Goal: Information Seeking & Learning: Check status

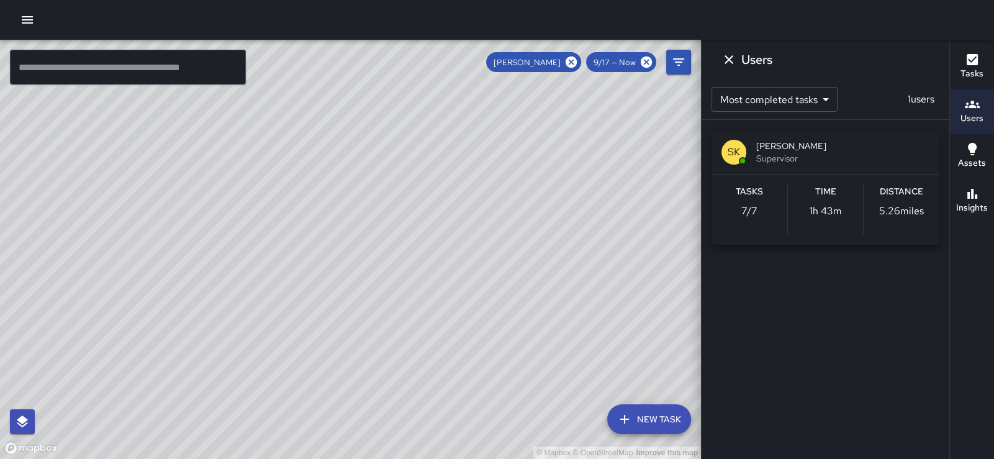
scroll to position [6, 0]
drag, startPoint x: 509, startPoint y: 148, endPoint x: 380, endPoint y: 191, distance: 135.5
click at [380, 191] on div "© Mapbox © OpenStreetMap Improve this map" at bounding box center [350, 249] width 701 height 419
click at [970, 57] on icon "button" at bounding box center [972, 59] width 11 height 11
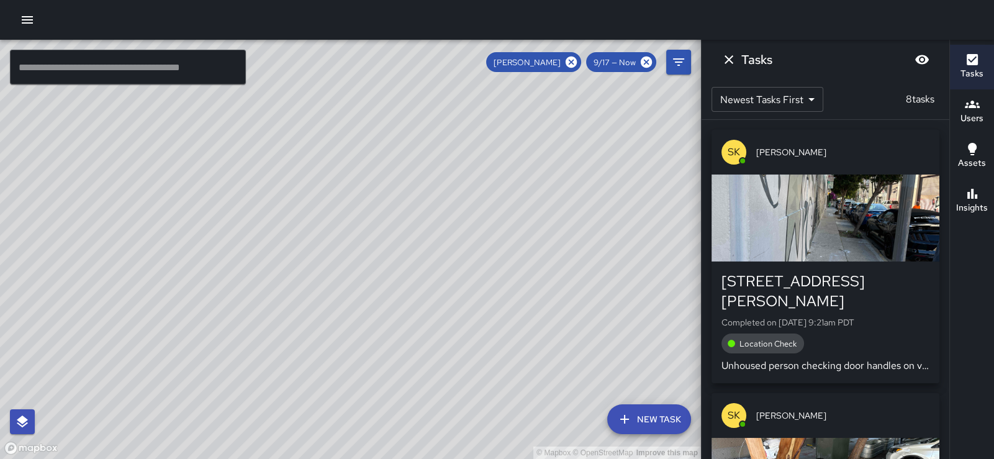
scroll to position [297, 0]
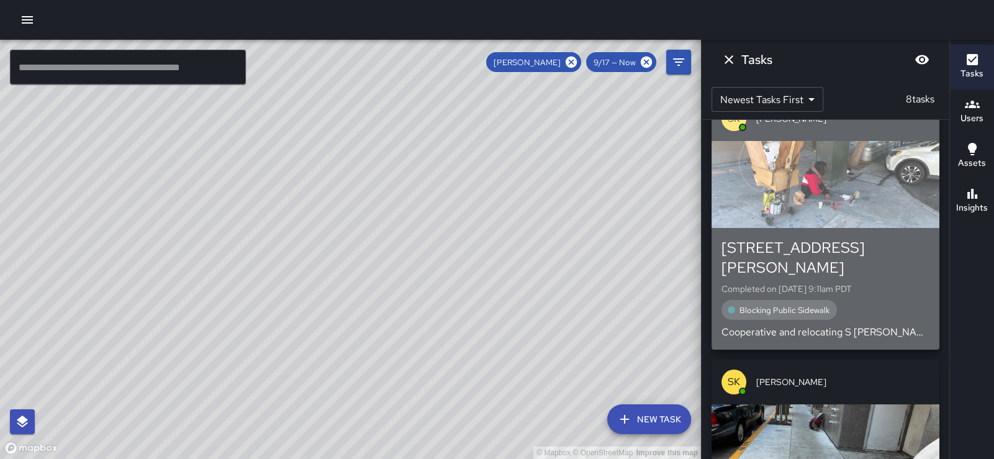
click at [867, 300] on div "Blocking Public Sidewalk" at bounding box center [826, 310] width 208 height 20
click at [867, 291] on div "© Mapbox © OpenStreetMap Improve this map ​ New Task [PERSON_NAME] 9/17 — Now M…" at bounding box center [497, 249] width 994 height 419
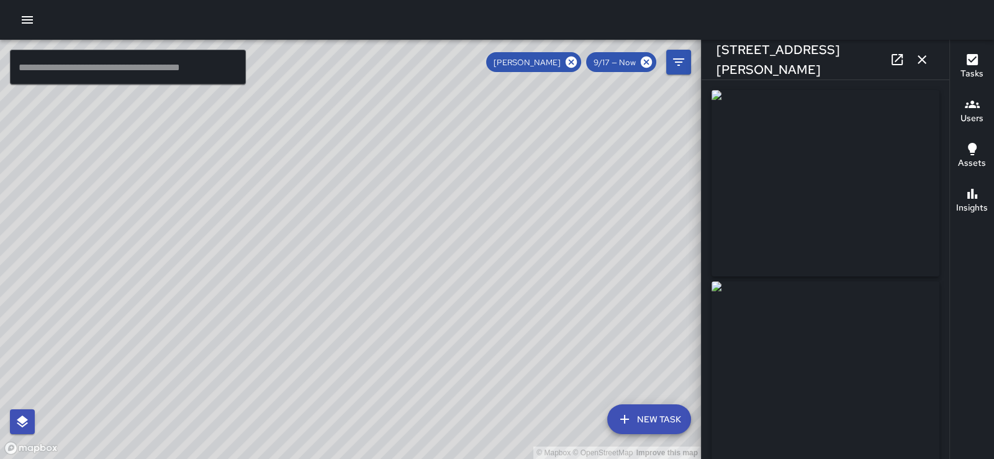
type input "**********"
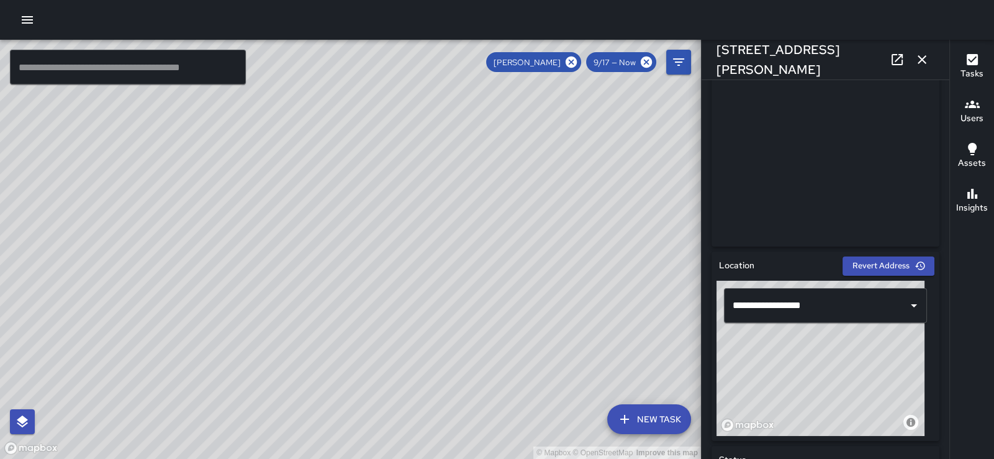
scroll to position [0, 0]
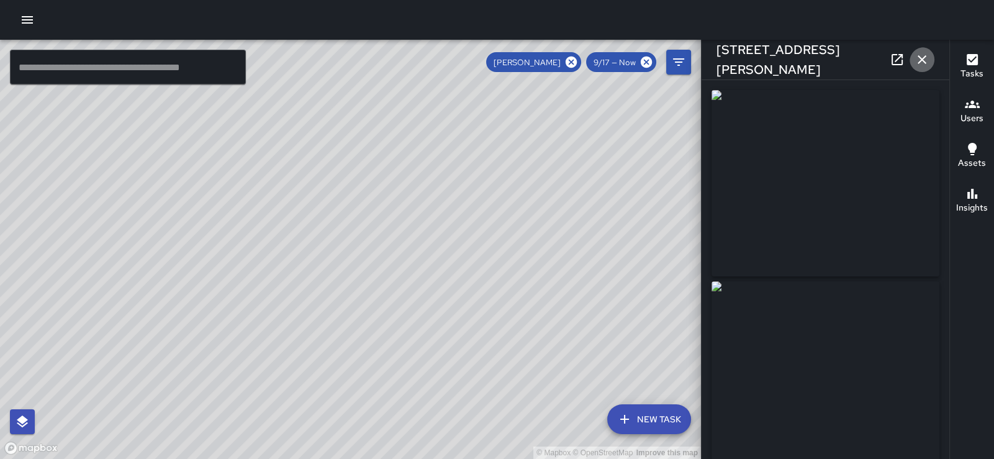
click at [919, 57] on icon "button" at bounding box center [922, 59] width 15 height 15
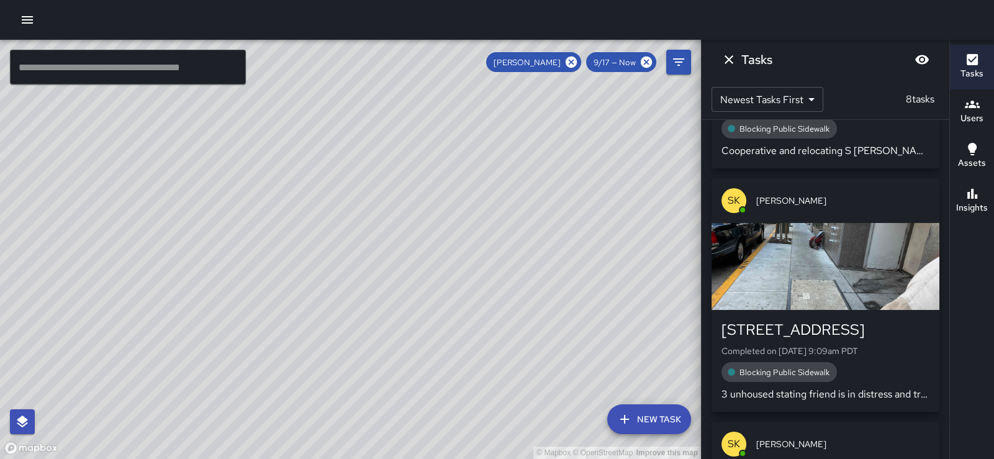
scroll to position [495, 0]
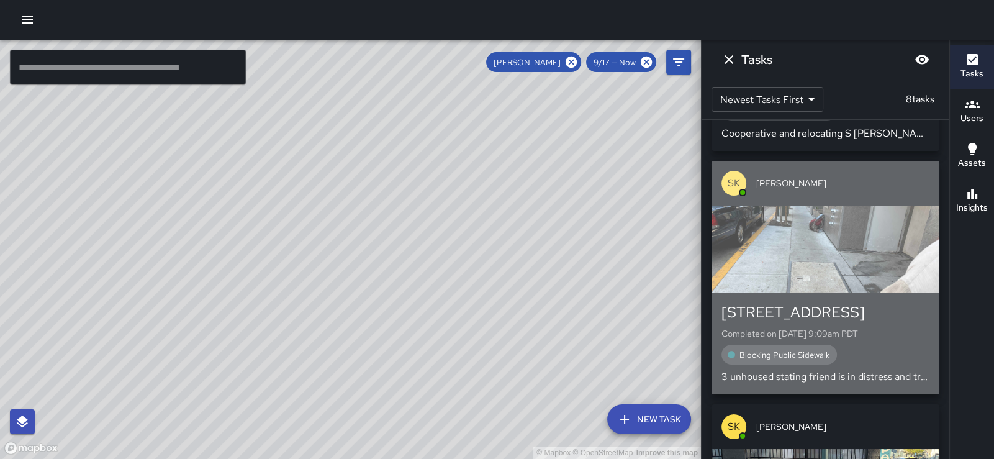
click at [878, 238] on div "button" at bounding box center [826, 249] width 228 height 87
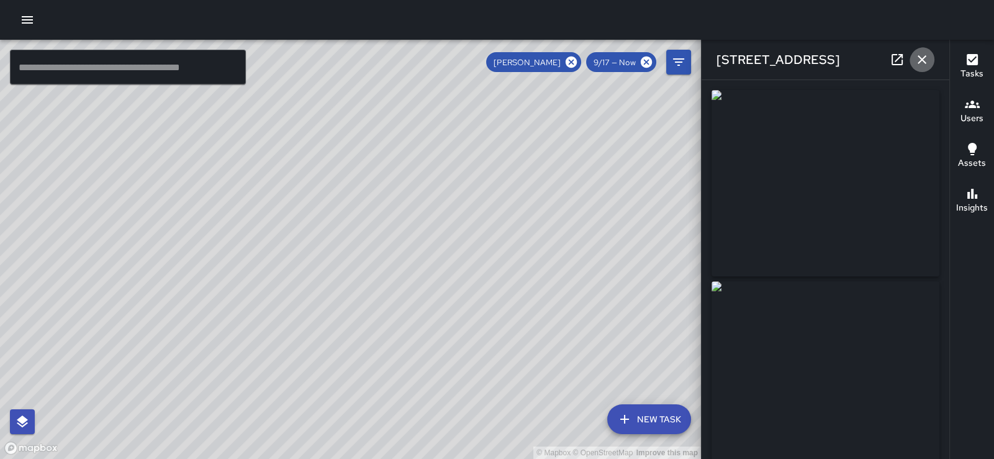
click at [921, 59] on icon "button" at bounding box center [922, 59] width 9 height 9
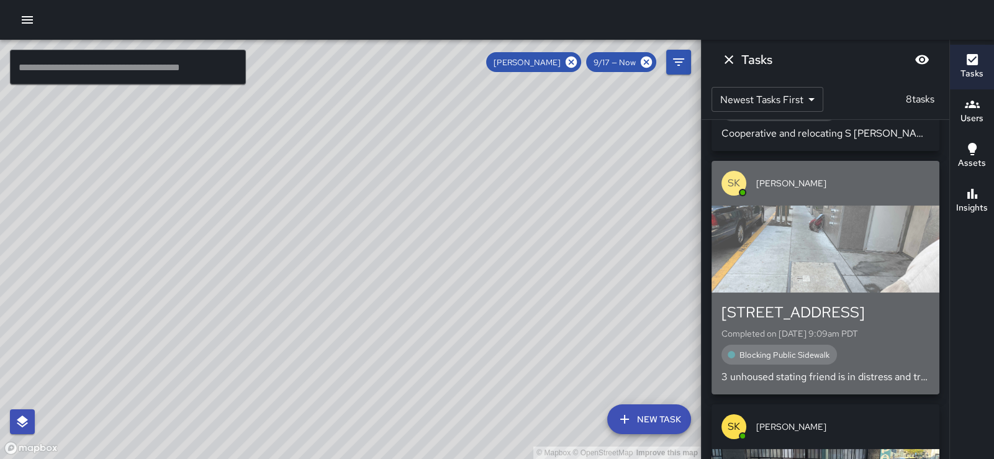
click at [887, 370] on p "3 unhoused stating friend is in distress and transporting by bus S [PERSON_NAME]" at bounding box center [826, 376] width 208 height 15
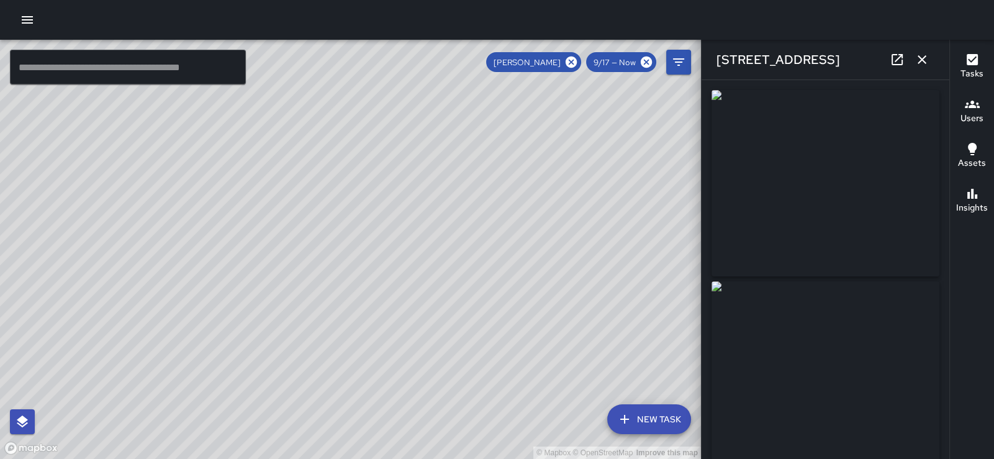
type input "**********"
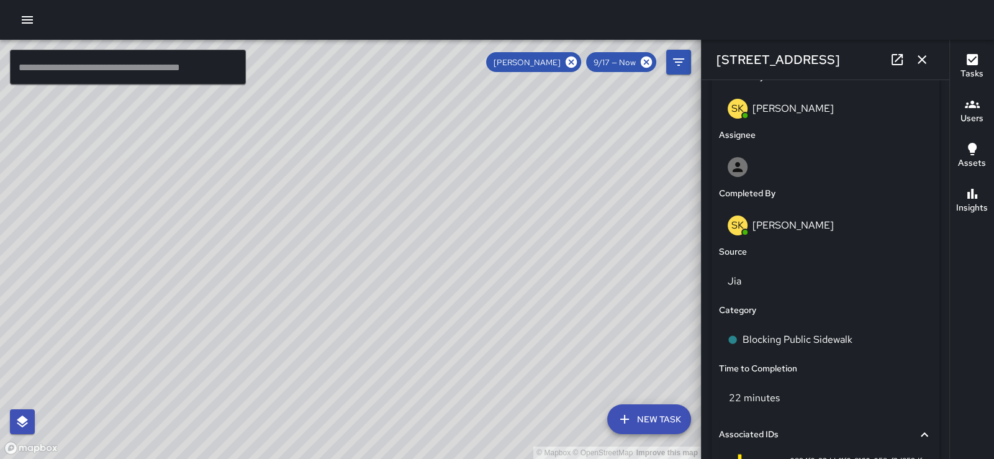
scroll to position [900, 0]
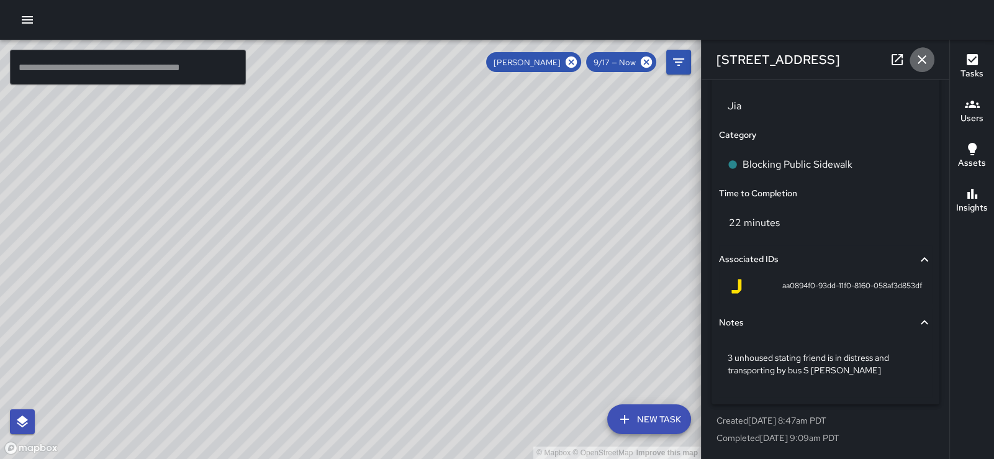
click at [923, 60] on icon "button" at bounding box center [922, 59] width 15 height 15
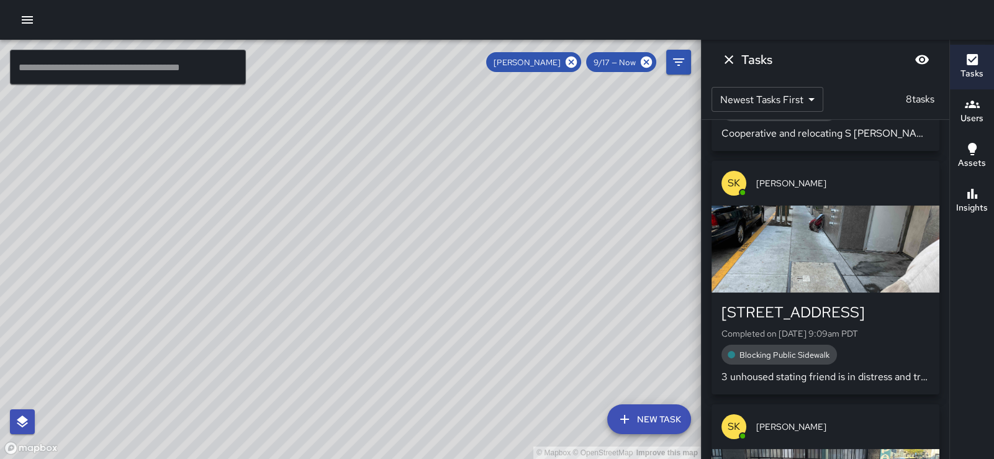
scroll to position [792, 0]
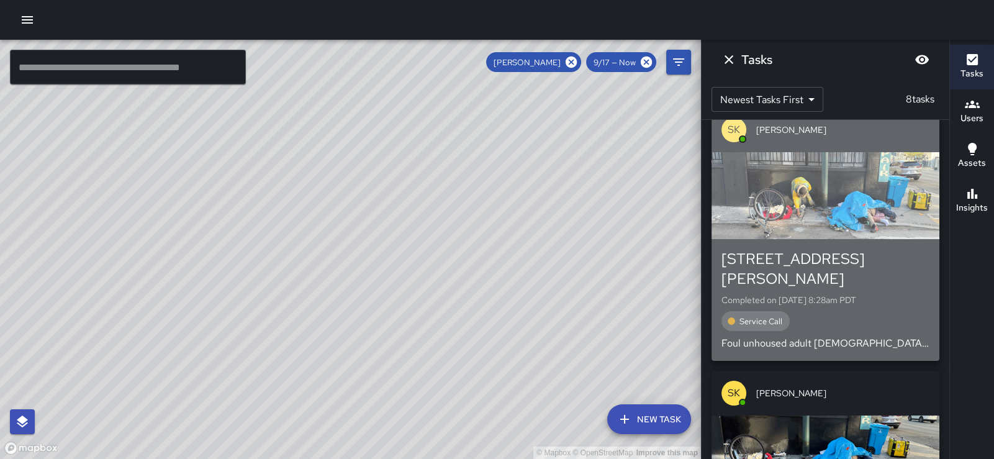
click at [881, 294] on p "Completed on [DATE] 8:28am PDT" at bounding box center [826, 300] width 208 height 12
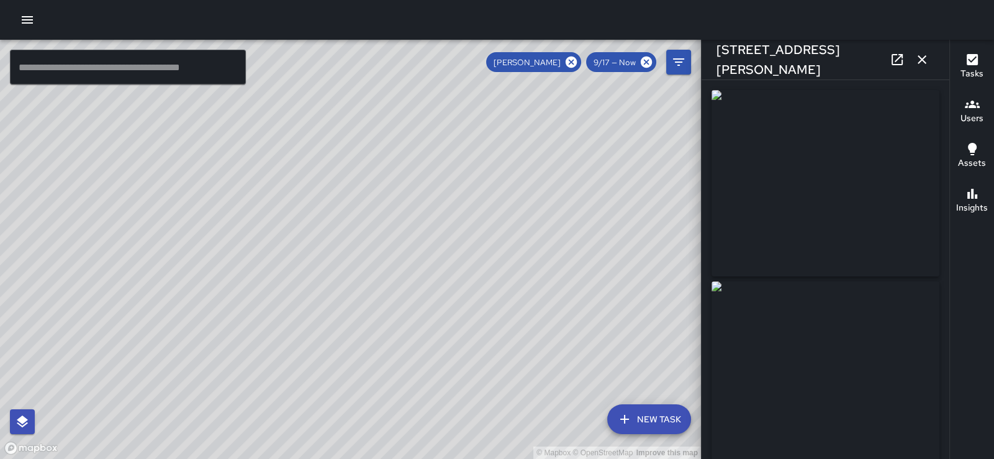
type input "**********"
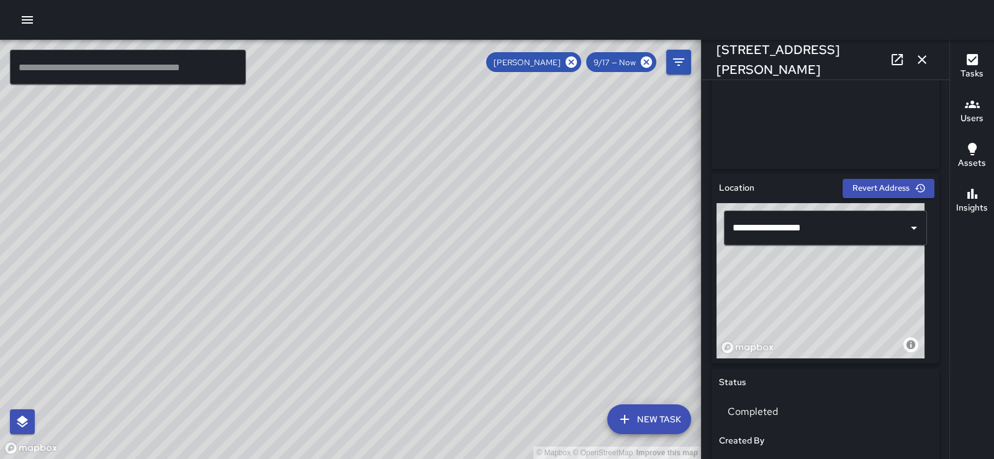
scroll to position [0, 0]
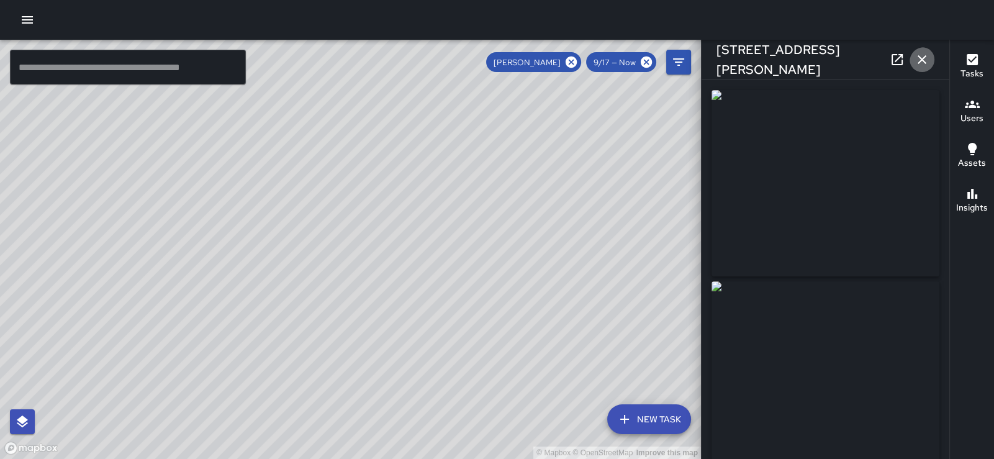
click at [920, 61] on icon "button" at bounding box center [922, 59] width 15 height 15
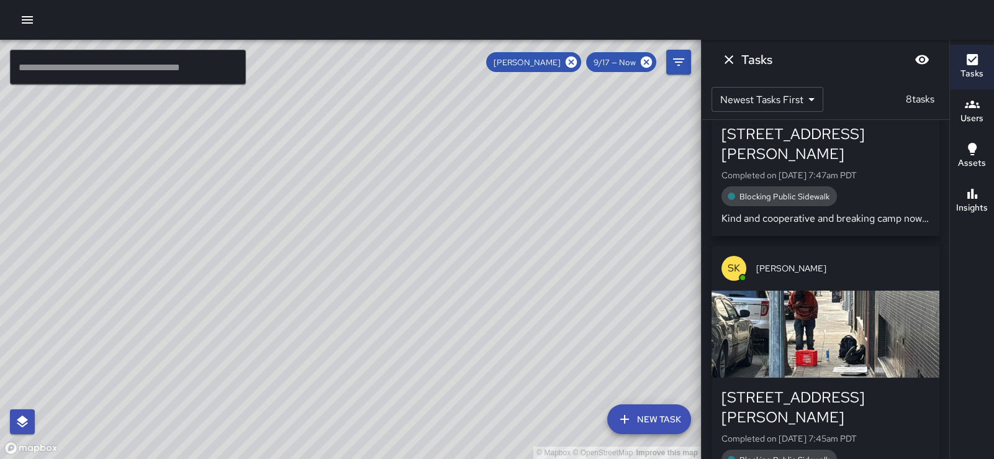
scroll to position [1711, 0]
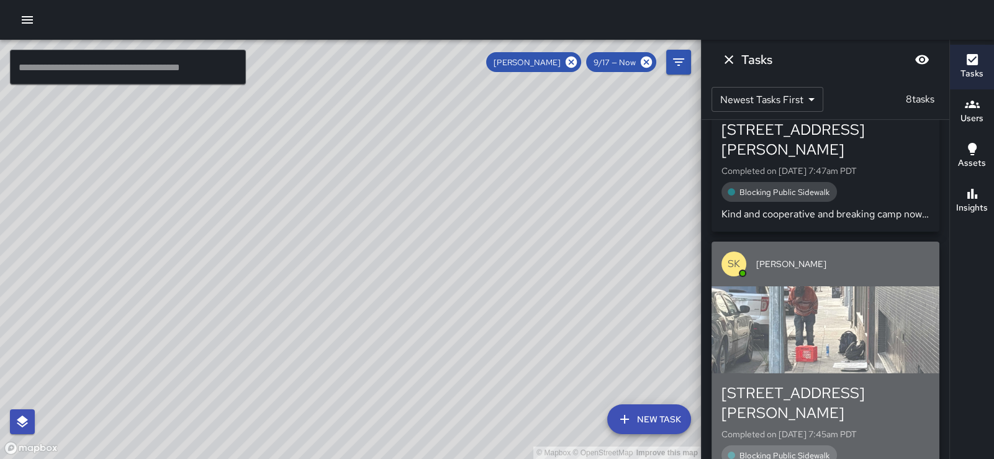
click at [875, 313] on div "button" at bounding box center [826, 329] width 228 height 87
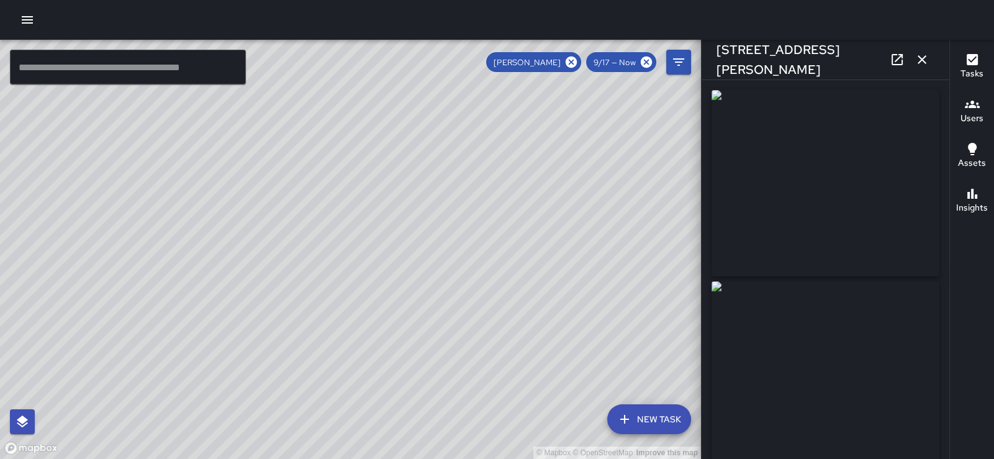
type input "**********"
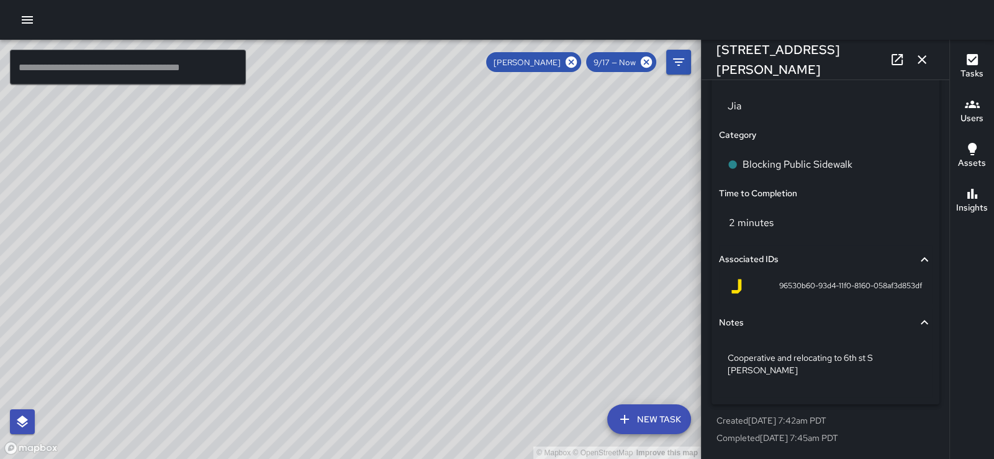
scroll to position [568, 0]
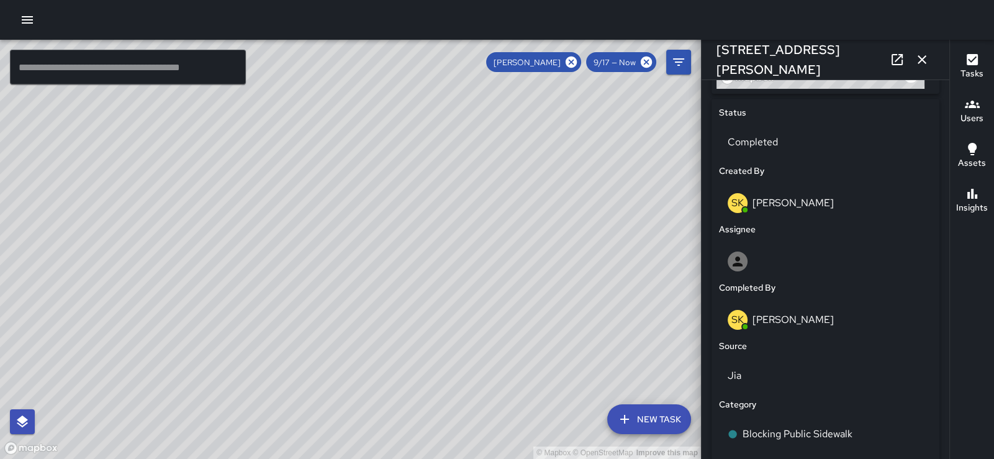
click at [923, 61] on icon "button" at bounding box center [922, 59] width 15 height 15
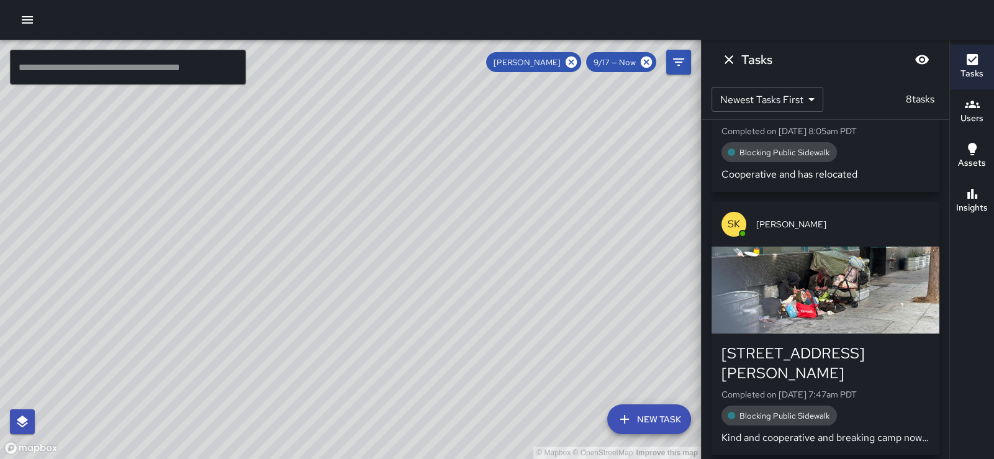
scroll to position [1711, 0]
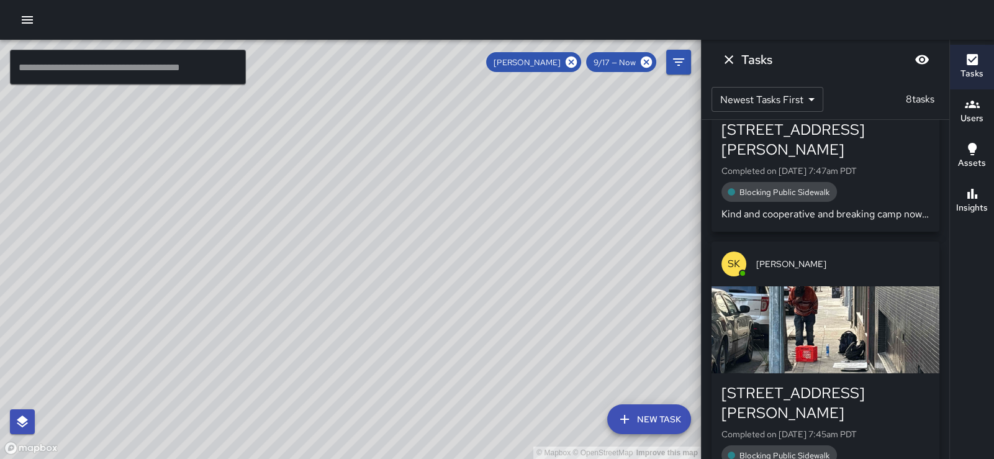
click at [903, 383] on div "[STREET_ADDRESS][PERSON_NAME]" at bounding box center [826, 403] width 208 height 40
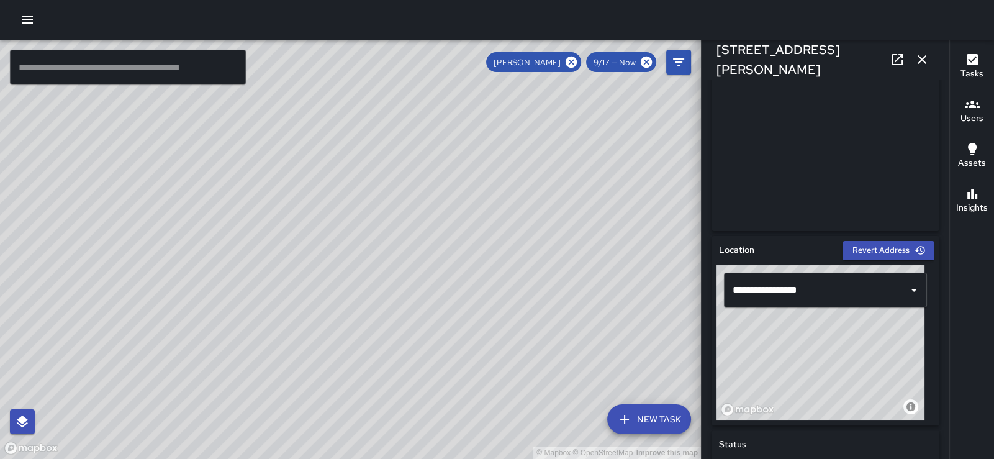
scroll to position [0, 0]
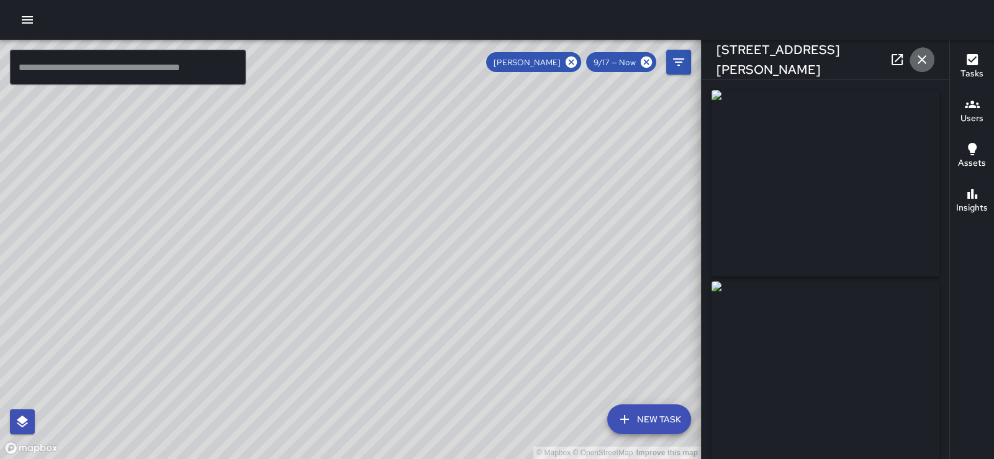
click at [919, 59] on icon "button" at bounding box center [922, 59] width 9 height 9
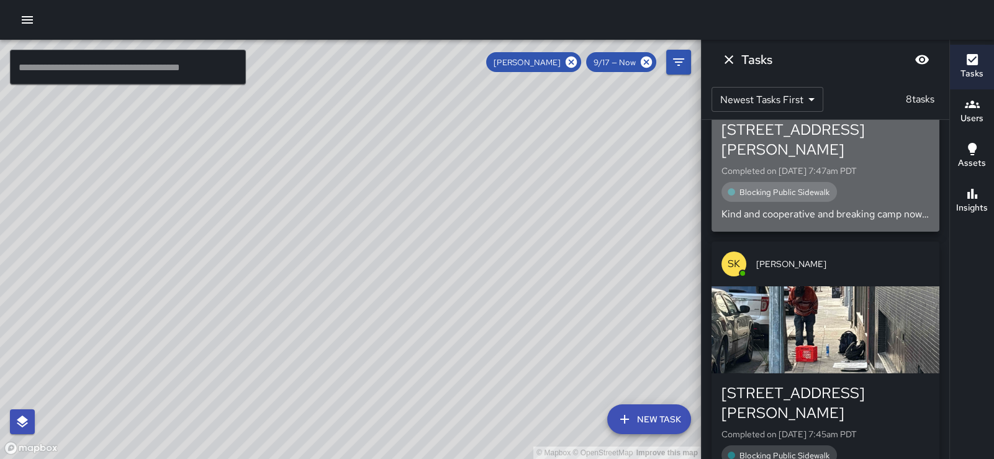
click at [908, 182] on div "Blocking Public Sidewalk" at bounding box center [826, 192] width 208 height 20
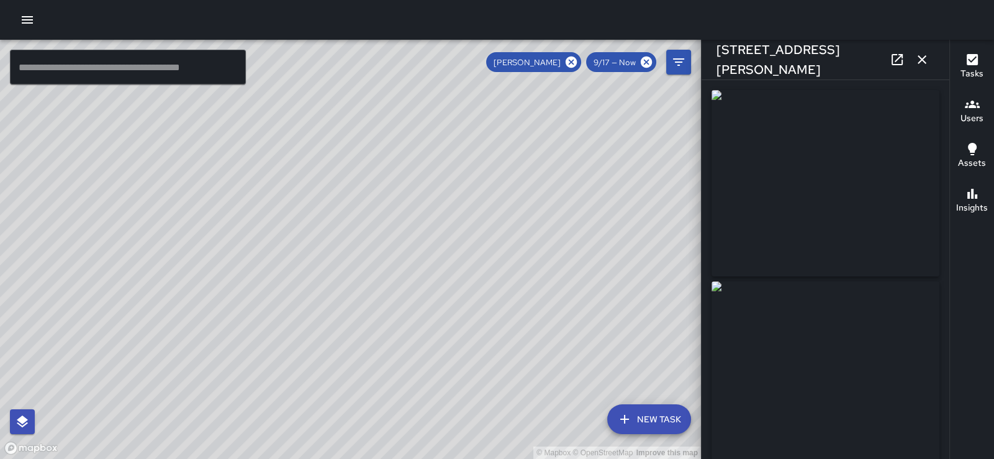
type input "**********"
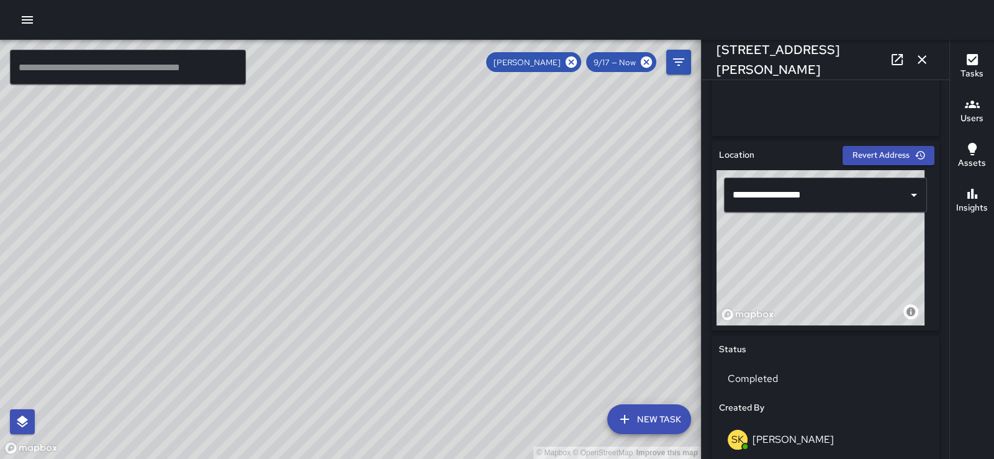
scroll to position [663, 0]
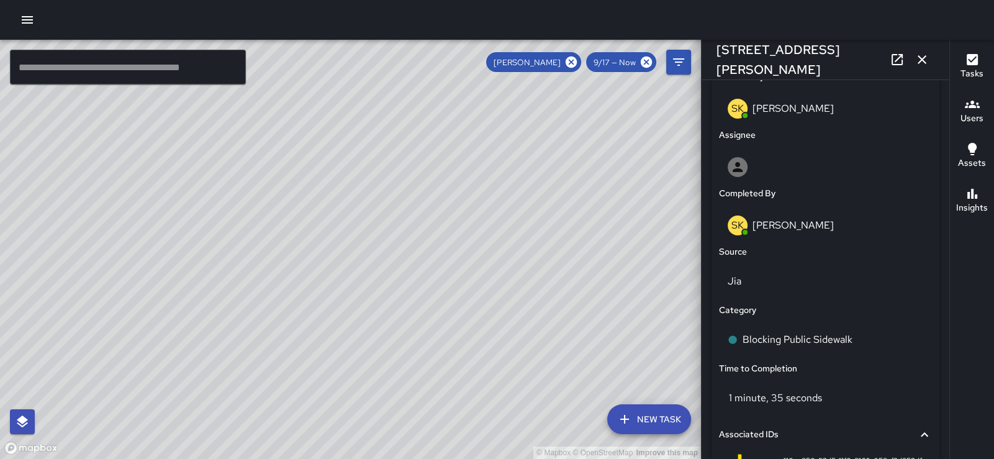
drag, startPoint x: 950, startPoint y: 404, endPoint x: 944, endPoint y: 415, distance: 12.8
click at [944, 415] on div "© Mapbox © OpenStreetMap Improve this map ​ New Task [PERSON_NAME] 9/17 — Now M…" at bounding box center [497, 249] width 994 height 419
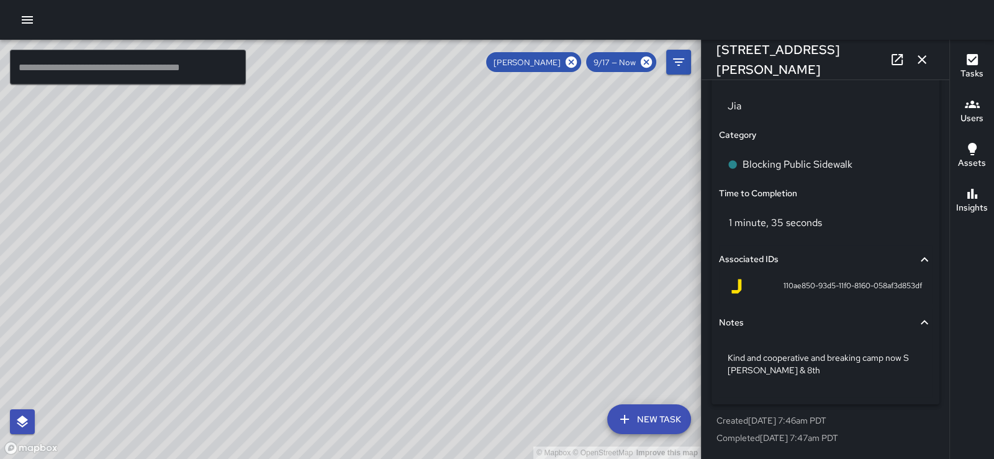
scroll to position [900, 0]
click at [910, 397] on div "Status Completed Created By SK [PERSON_NAME] Assignee Completed By SK [PERSON_N…" at bounding box center [826, 116] width 228 height 575
click at [921, 61] on icon "button" at bounding box center [922, 59] width 9 height 9
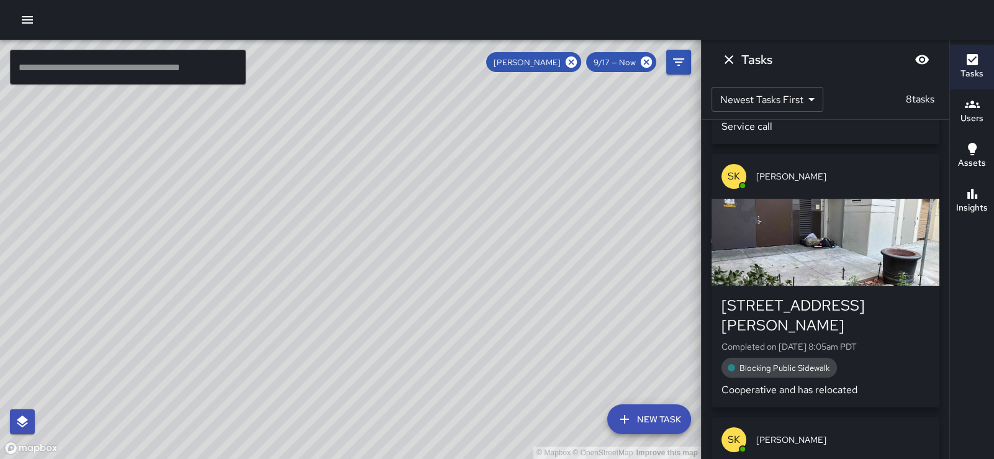
scroll to position [1241, 0]
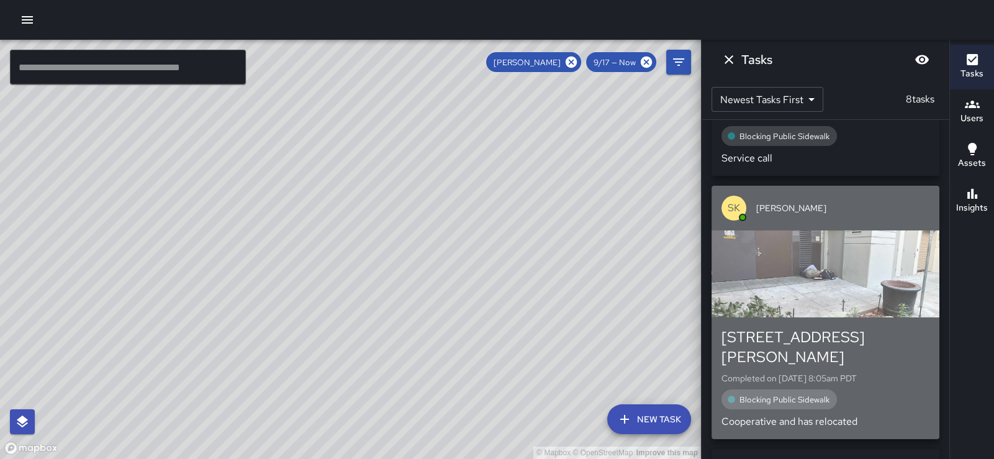
click at [872, 327] on div "[STREET_ADDRESS][PERSON_NAME]" at bounding box center [826, 347] width 208 height 40
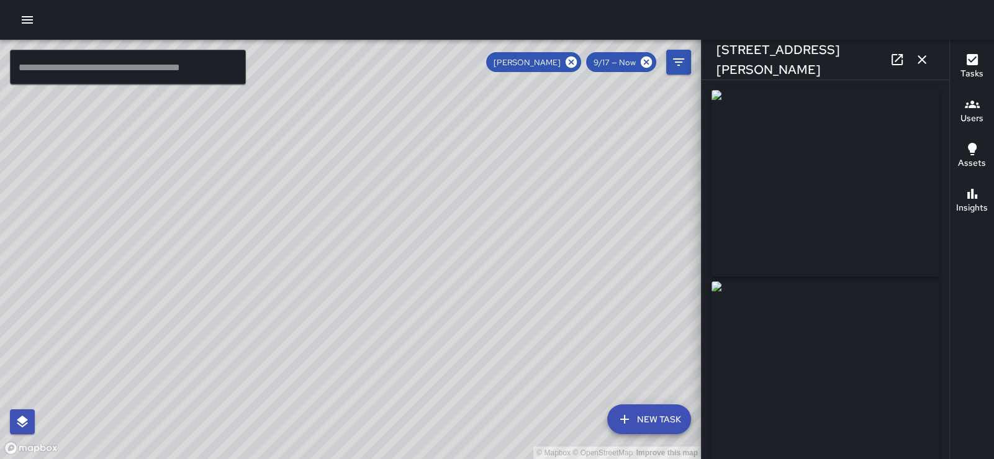
type input "**********"
click at [918, 56] on icon "button" at bounding box center [922, 59] width 9 height 9
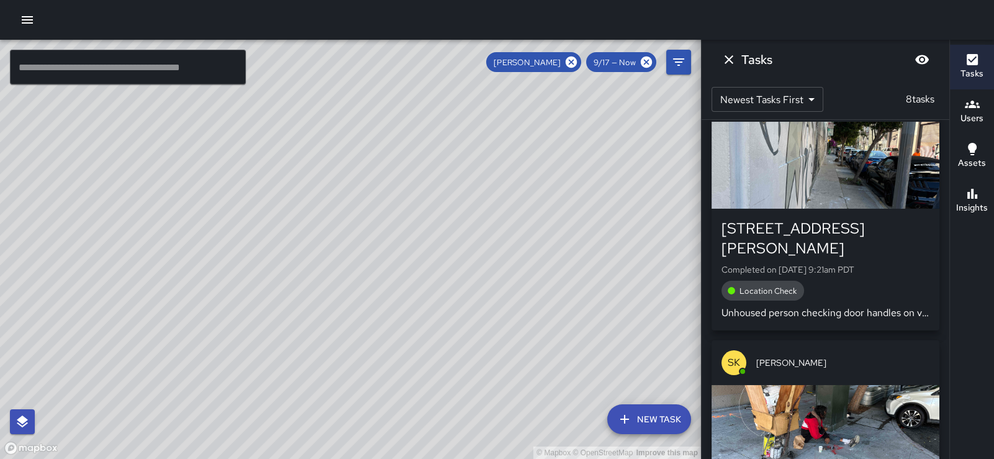
scroll to position [350, 0]
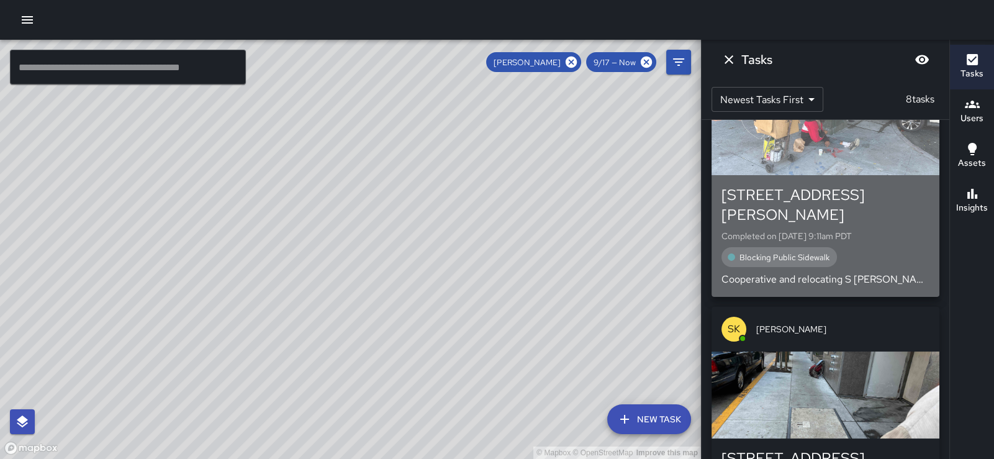
click at [884, 201] on div "[STREET_ADDRESS][PERSON_NAME]" at bounding box center [826, 205] width 208 height 40
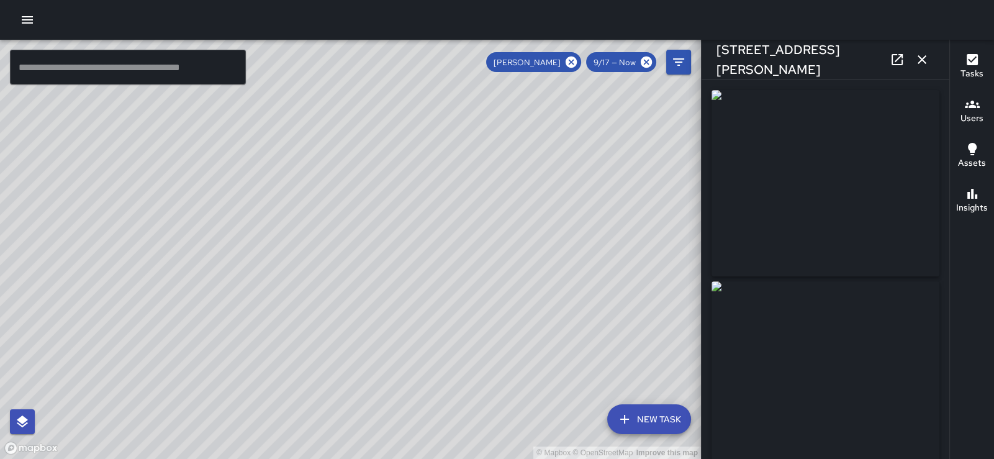
type input "**********"
